Goal: Information Seeking & Learning: Learn about a topic

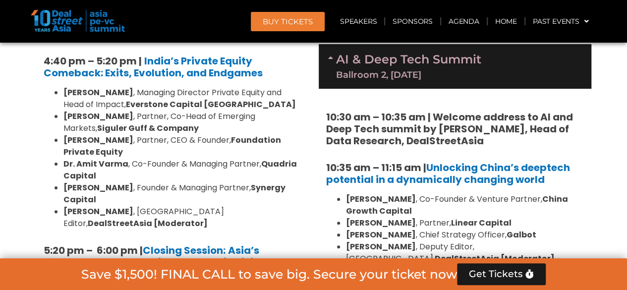
scroll to position [2054, 0]
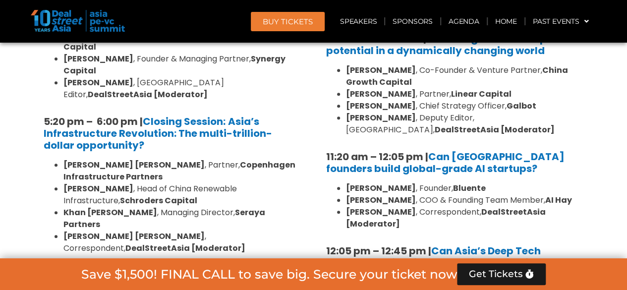
click at [151, 270] on div "Limited Partners [GEOGRAPHIC_DATA] 2, [DATE]" at bounding box center [172, 292] width 272 height 45
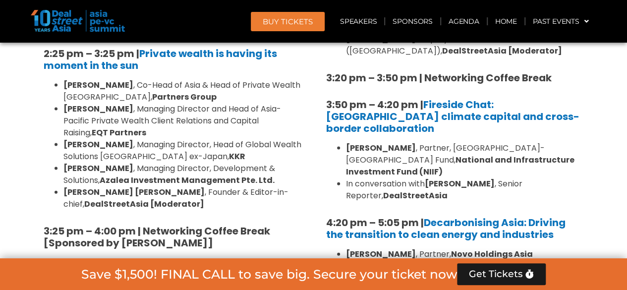
scroll to position [2896, 0]
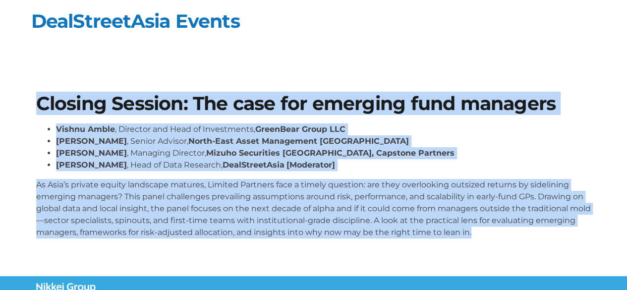
drag, startPoint x: 19, startPoint y: 105, endPoint x: 559, endPoint y: 243, distance: 557.6
click at [559, 243] on section "Closing Session: The case for emerging fund managers [PERSON_NAME] , Director a…" at bounding box center [313, 169] width 627 height 211
copy div "Closing Session: The case for emerging fund managers [PERSON_NAME] , Director a…"
click at [7, 190] on section "Closing Session: The case for emerging fund managers [PERSON_NAME] , Director a…" at bounding box center [313, 169] width 627 height 211
